Goal: Navigation & Orientation: Find specific page/section

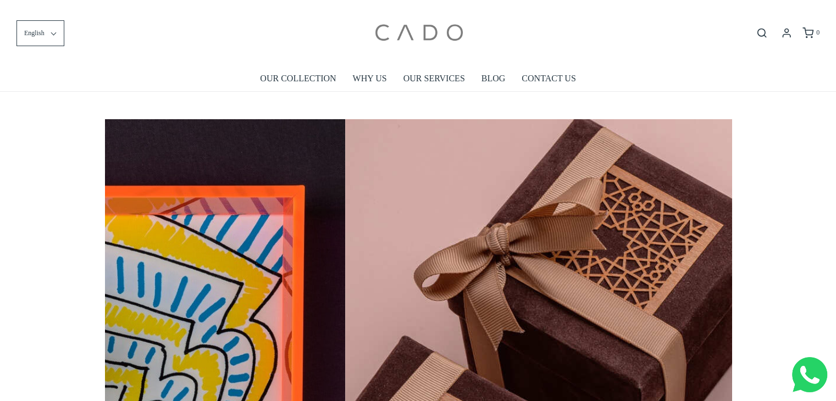
click at [414, 36] on img at bounding box center [417, 32] width 93 height 49
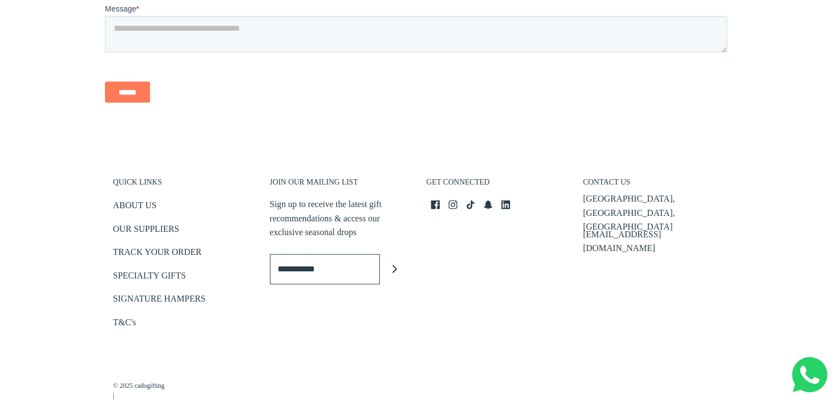
scroll to position [2563, 0]
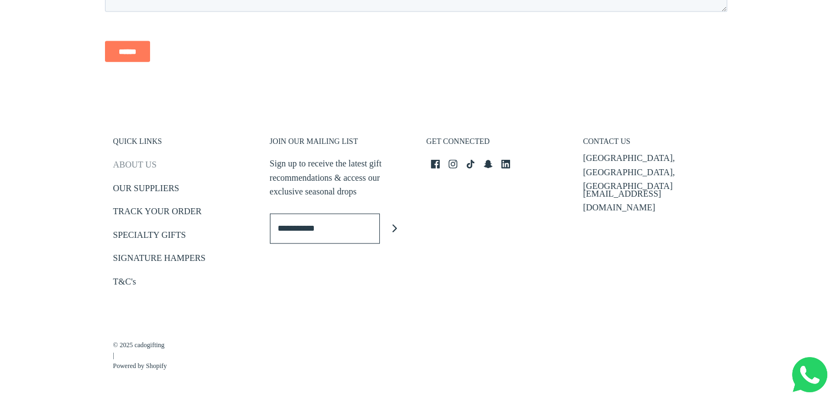
click at [132, 163] on link "ABOUT US" at bounding box center [134, 167] width 43 height 18
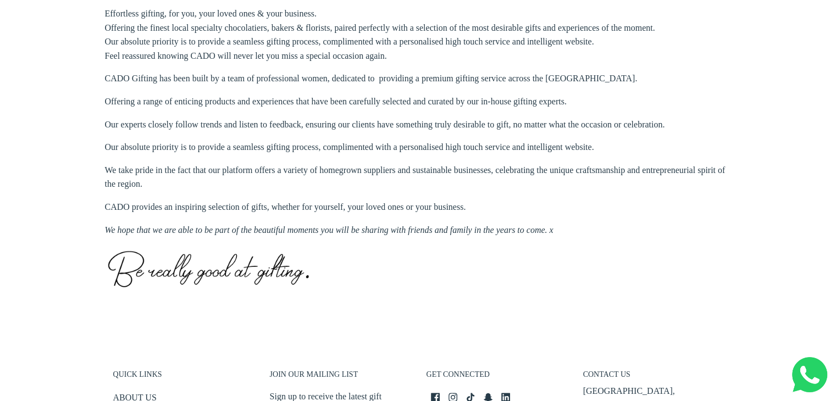
scroll to position [275, 0]
